Goal: Find specific page/section: Find specific page/section

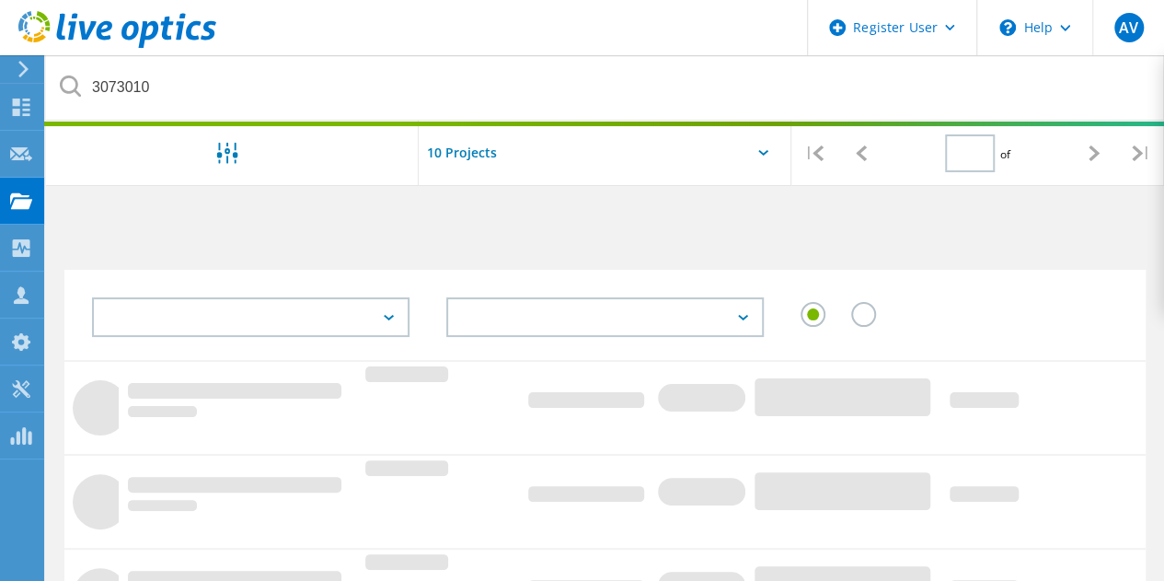
type input "1"
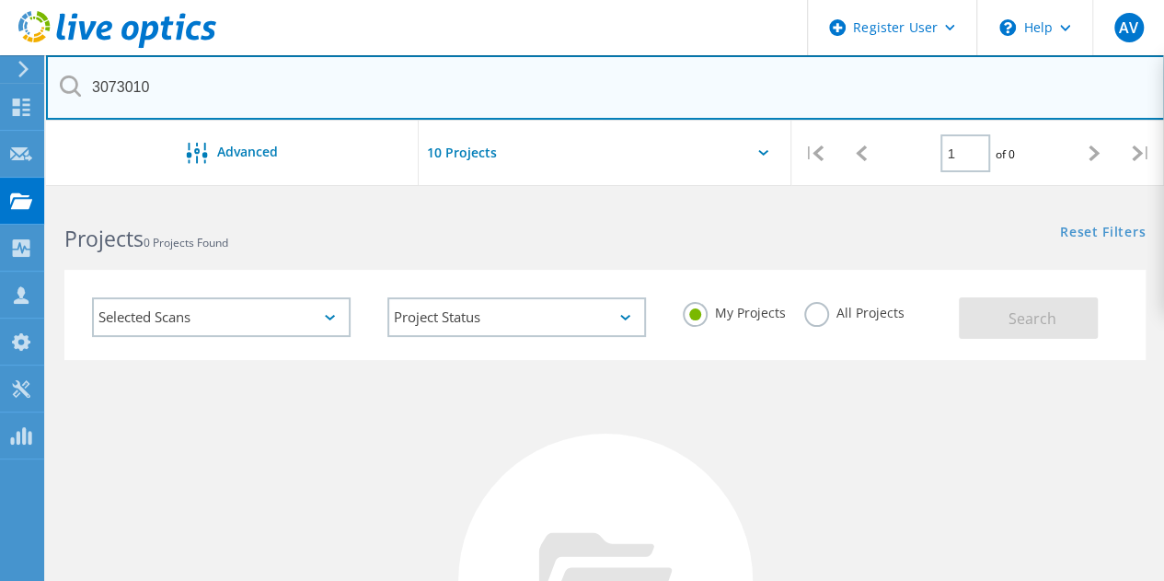
drag, startPoint x: 167, startPoint y: 75, endPoint x: 57, endPoint y: 75, distance: 110.4
click at [57, 75] on input "3073010" at bounding box center [605, 87] width 1119 height 64
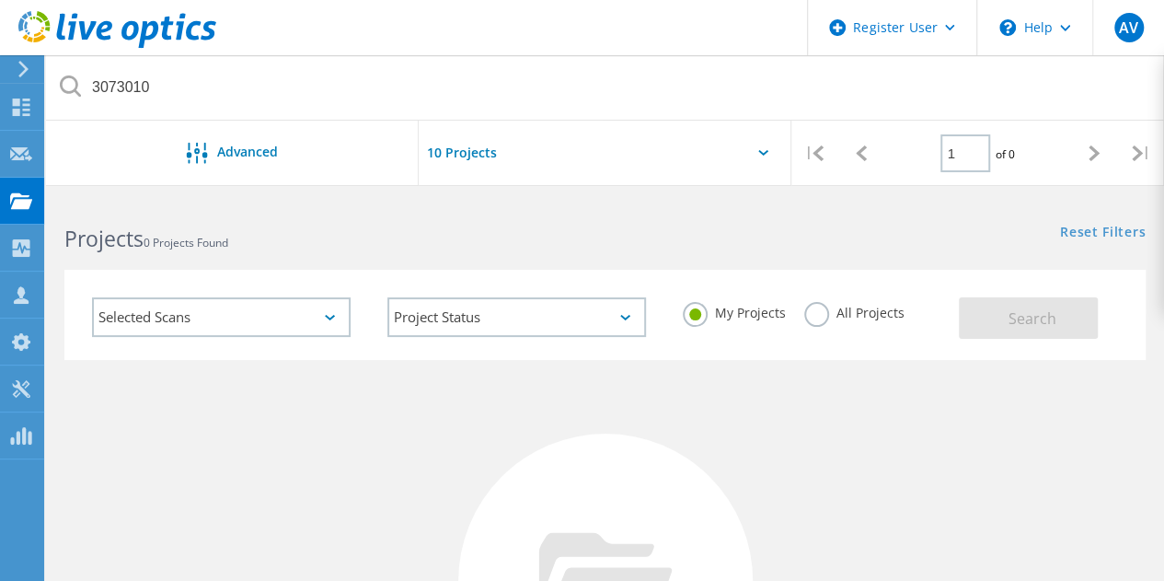
click at [824, 312] on label "All Projects" at bounding box center [854, 310] width 100 height 17
click at [0, 0] on input "All Projects" at bounding box center [0, 0] width 0 height 0
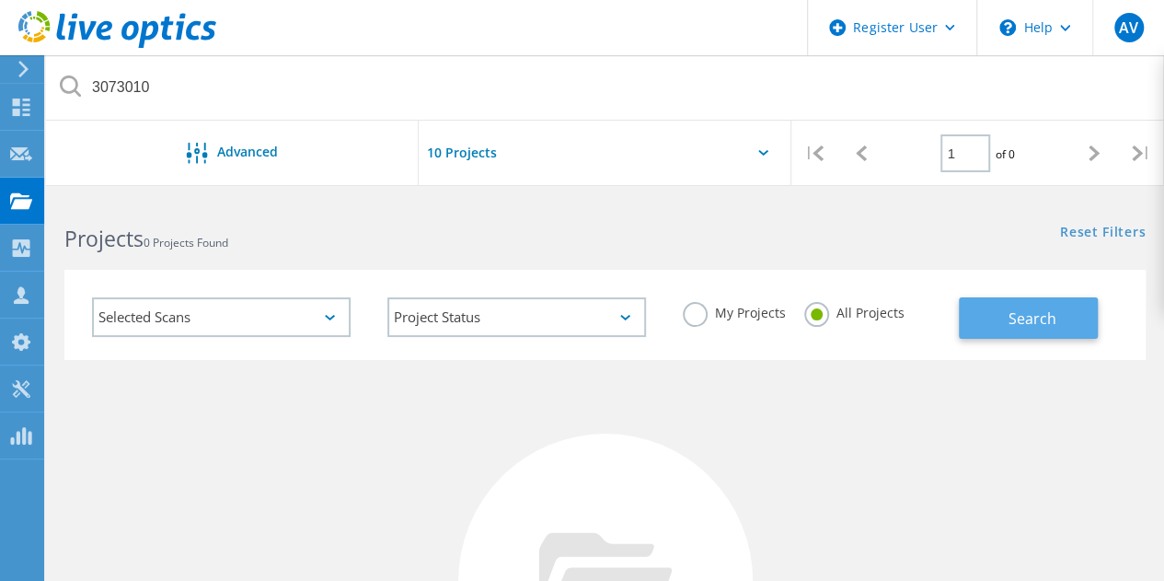
click at [1030, 300] on button "Search" at bounding box center [1028, 317] width 139 height 41
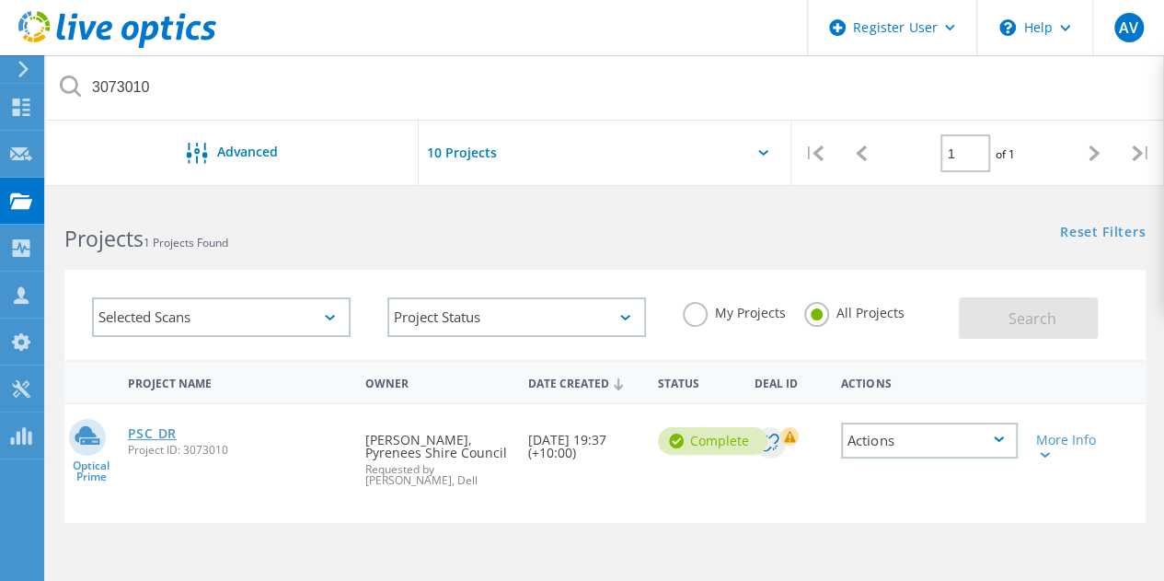
click at [160, 438] on link "PSC DR" at bounding box center [152, 433] width 49 height 13
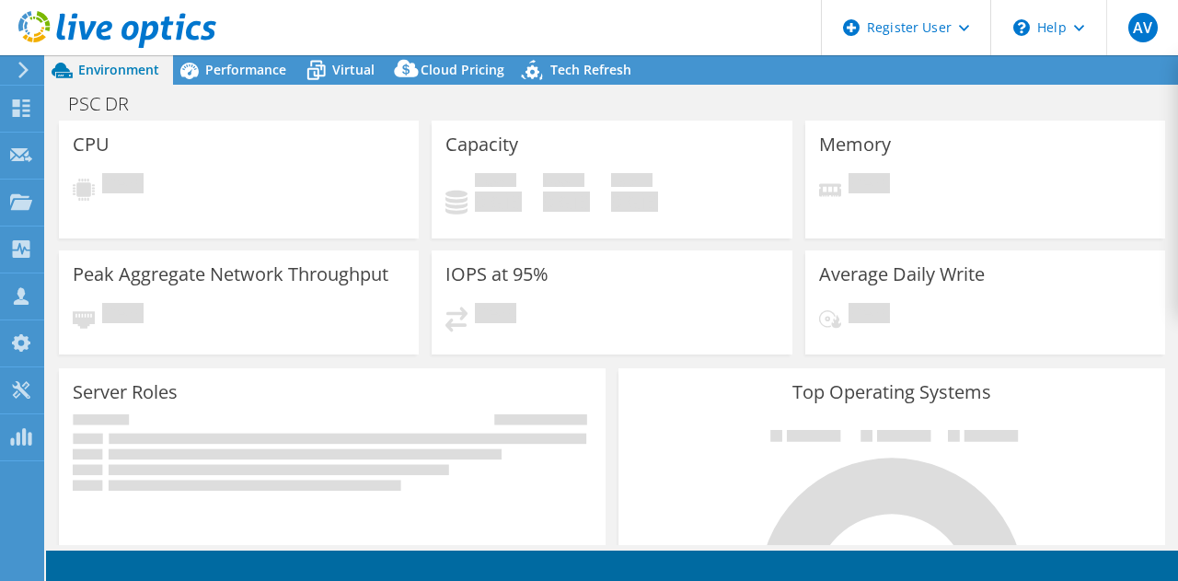
select select "USD"
